Goal: Task Accomplishment & Management: Use online tool/utility

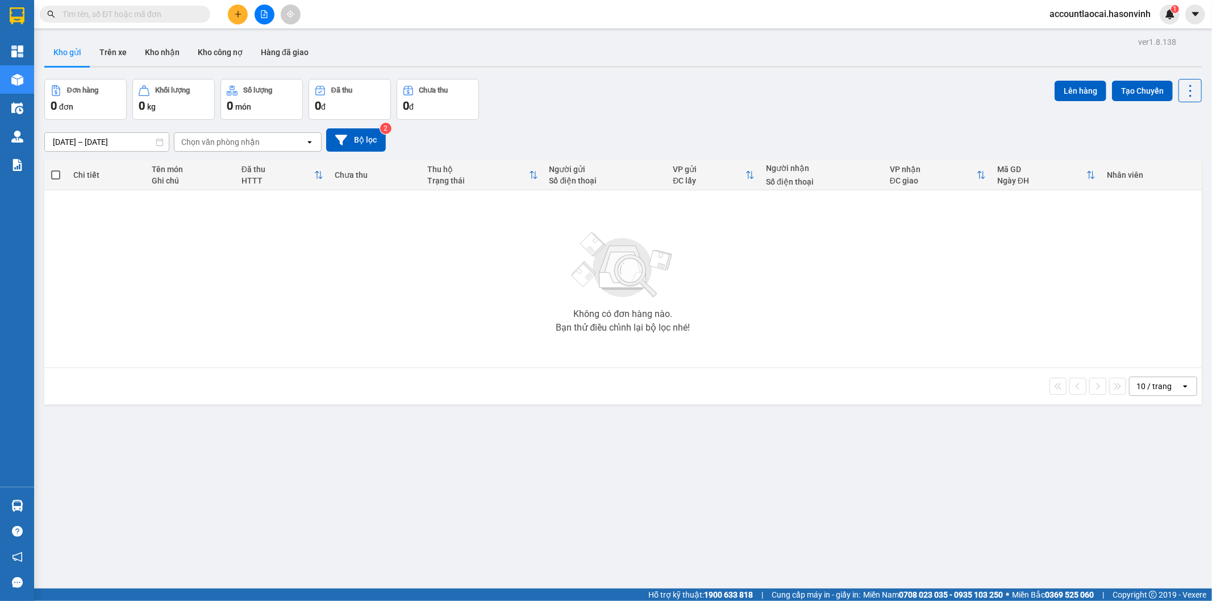
scroll to position [52, 0]
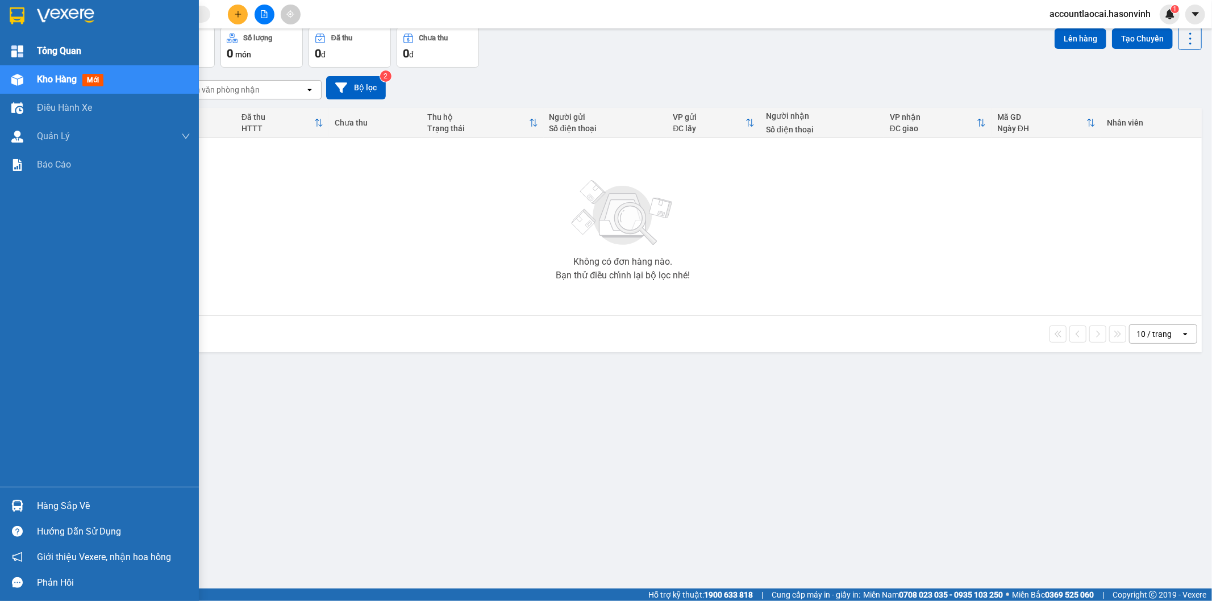
click at [47, 51] on span "Tổng Quan" at bounding box center [59, 51] width 44 height 14
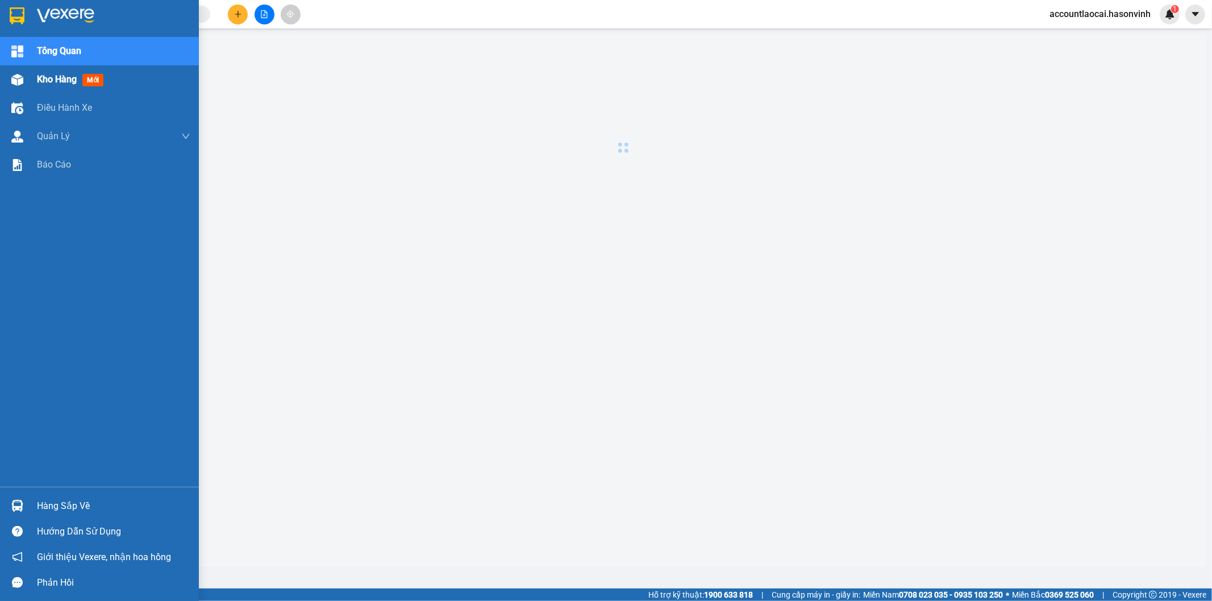
click at [53, 87] on div "Kho hàng mới" at bounding box center [113, 79] width 153 height 28
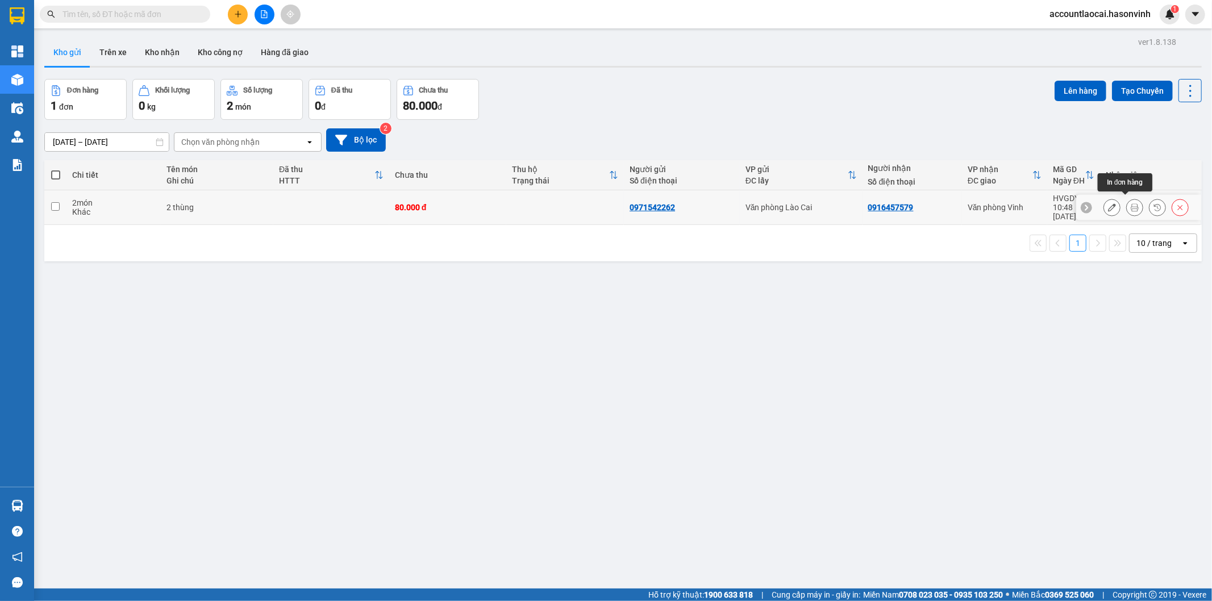
click at [1127, 201] on button at bounding box center [1135, 208] width 16 height 20
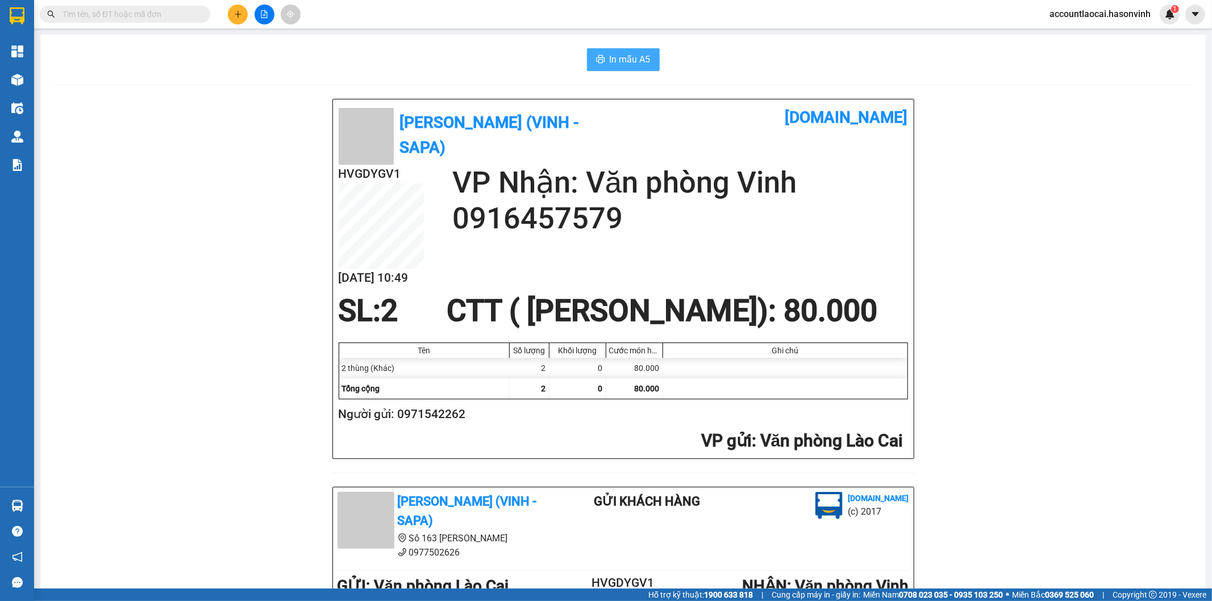
click at [610, 55] on span "In mẫu A5" at bounding box center [630, 59] width 41 height 14
click at [468, 32] on main "In mẫu A5 Hà Sơn (Vinh - Sapa) [DOMAIN_NAME] HVGDYGV1 [DATE] 10:49 VP Nhận: Văn…" at bounding box center [606, 294] width 1212 height 589
